Goal: Task Accomplishment & Management: Use online tool/utility

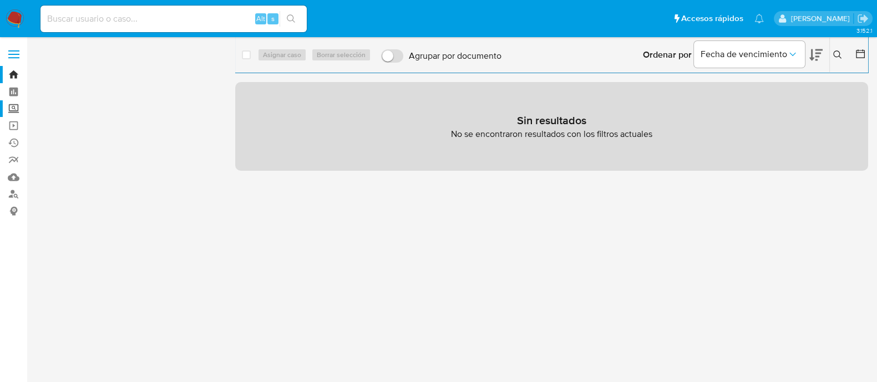
click at [12, 104] on label "Screening" at bounding box center [66, 108] width 132 height 17
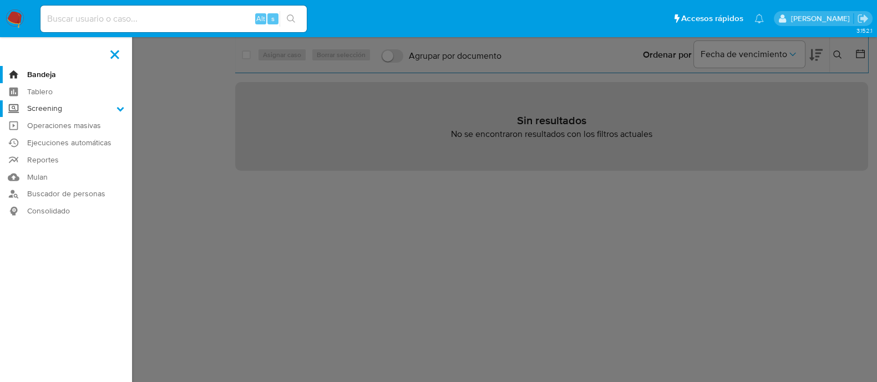
click at [0, 0] on input "Screening" at bounding box center [0, 0] width 0 height 0
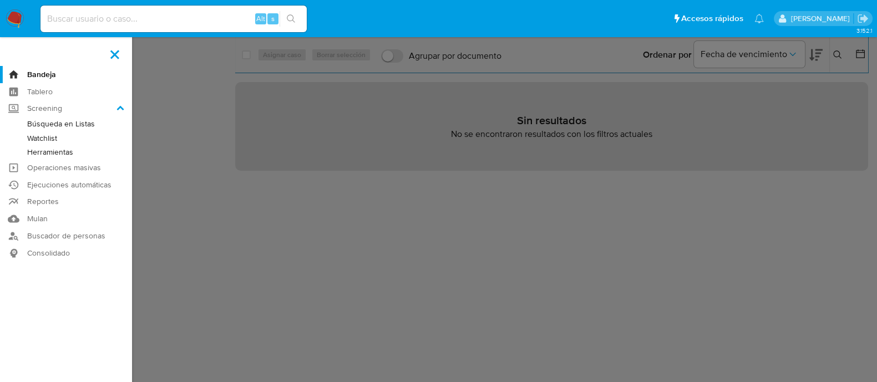
click at [54, 135] on link "Watchlist" at bounding box center [66, 139] width 132 height 14
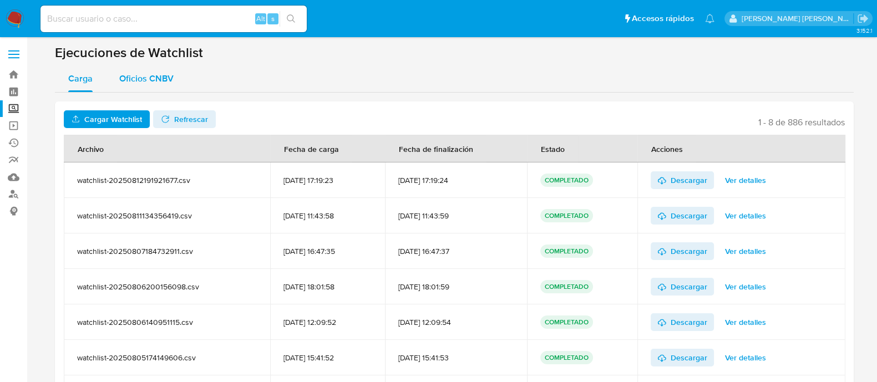
click at [151, 87] on div "Oficios CNBV" at bounding box center [146, 78] width 54 height 27
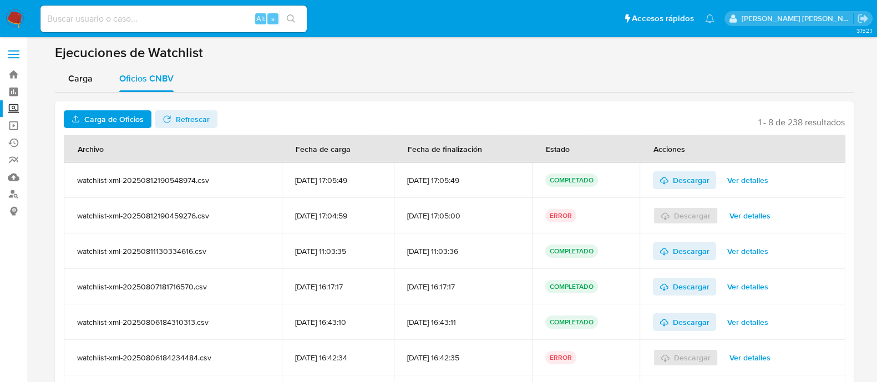
click at [124, 112] on span "Carga de Oficios" at bounding box center [113, 119] width 59 height 18
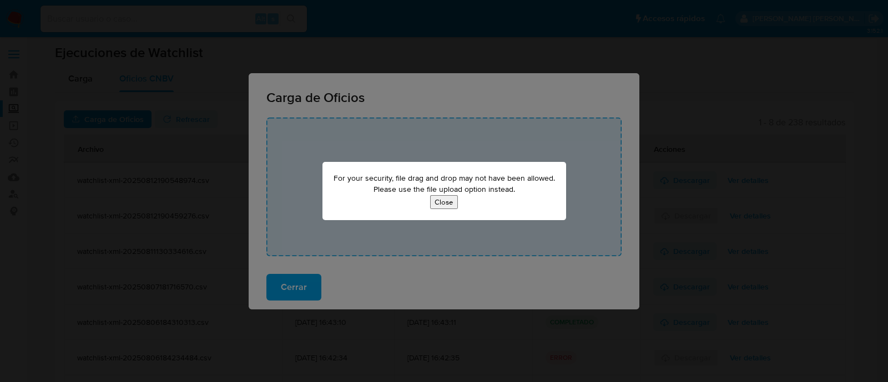
click at [443, 206] on button "Close" at bounding box center [444, 202] width 28 height 14
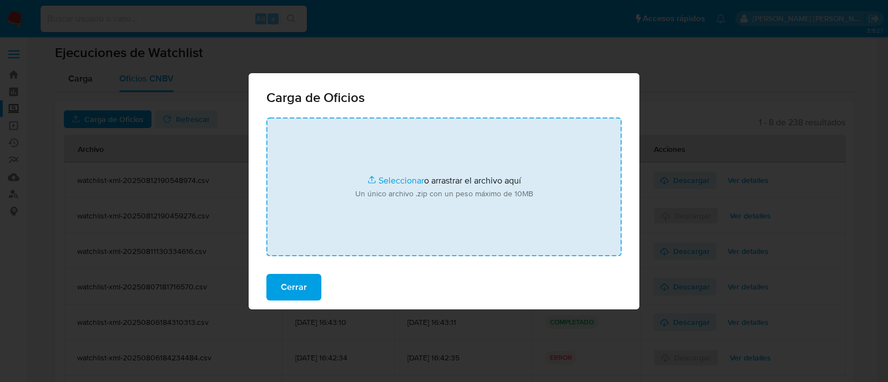
click at [393, 184] on input "file" at bounding box center [443, 187] width 355 height 139
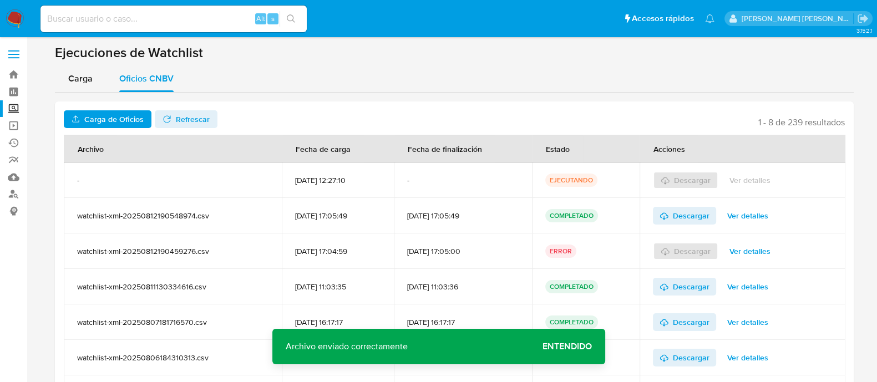
click at [573, 347] on span "Entendido" at bounding box center [567, 347] width 49 height 0
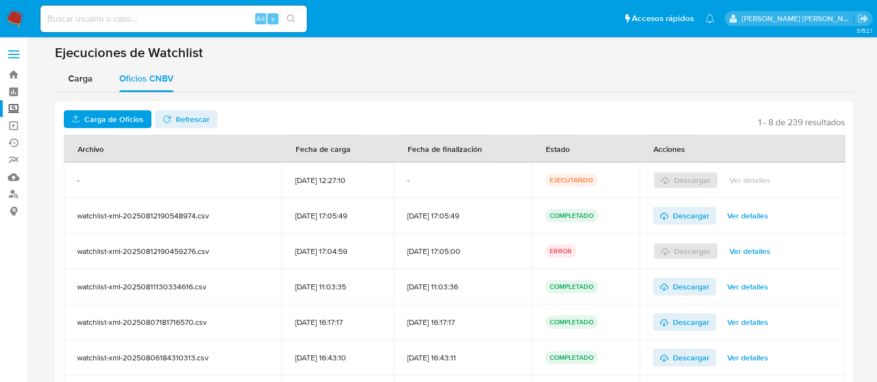
click at [171, 119] on span "Refrescar" at bounding box center [186, 120] width 47 height 16
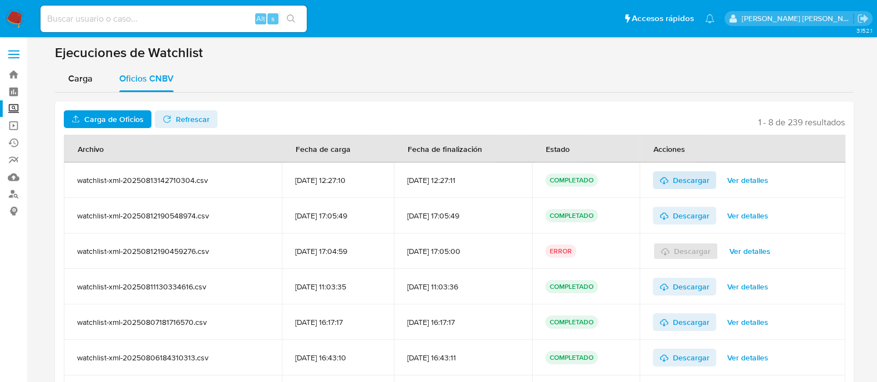
click at [683, 179] on span "Descargar" at bounding box center [691, 180] width 37 height 18
